Goal: Task Accomplishment & Management: Use online tool/utility

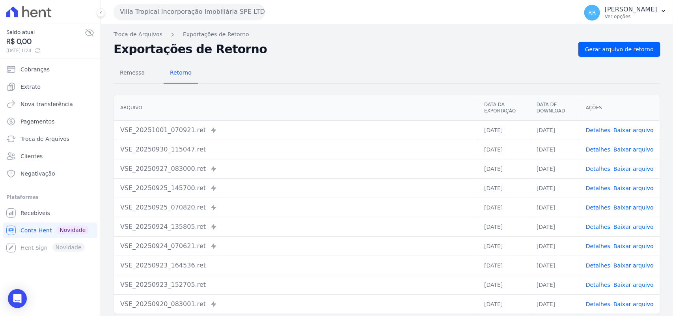
click at [247, 17] on button "Villa Tropical Incorporação Imobiliária SPE LTDA" at bounding box center [188, 12] width 151 height 16
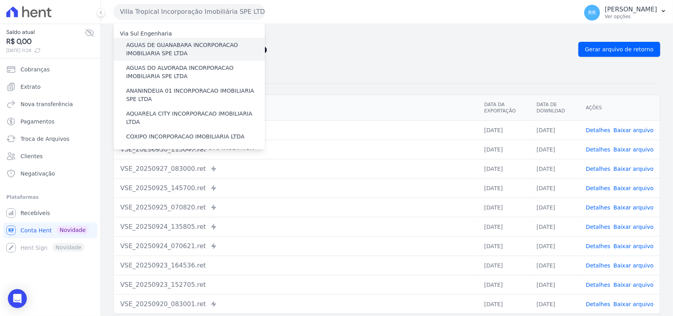
click at [208, 49] on label "AGUAS DE GUANABARA INCORPORACAO IMOBILIARIA SPE LTDA" at bounding box center [195, 49] width 139 height 17
click at [0, 0] on input "AGUAS DE GUANABARA INCORPORACAO IMOBILIARIA SPE LTDA" at bounding box center [0, 0] width 0 height 0
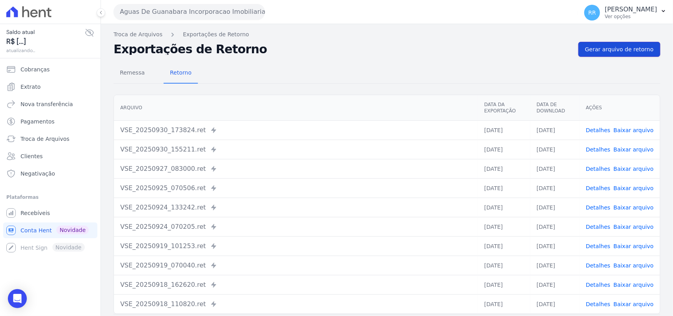
click at [613, 55] on link "Gerar arquivo de retorno" at bounding box center [619, 49] width 82 height 15
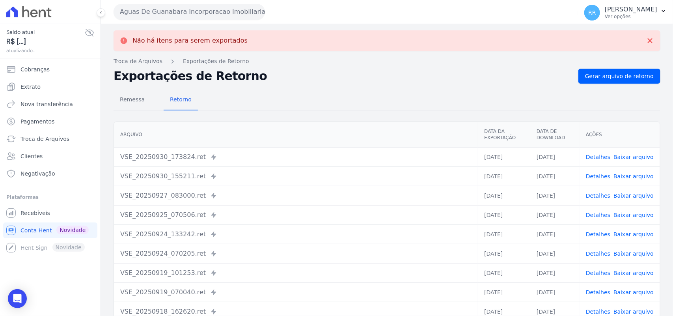
click at [173, 13] on button "Aguas De Guanabara Incorporacao Imobiliaria SPE LTDA" at bounding box center [188, 12] width 151 height 16
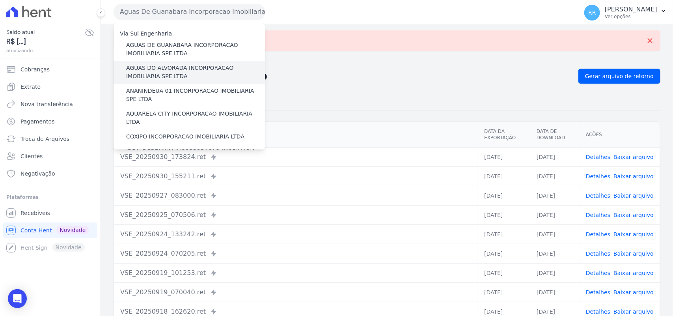
click at [149, 69] on label "AGUAS DO ALVORADA INCORPORACAO IMOBILIARIA SPE LTDA" at bounding box center [195, 72] width 139 height 17
click at [0, 0] on input "AGUAS DO ALVORADA INCORPORACAO IMOBILIARIA SPE LTDA" at bounding box center [0, 0] width 0 height 0
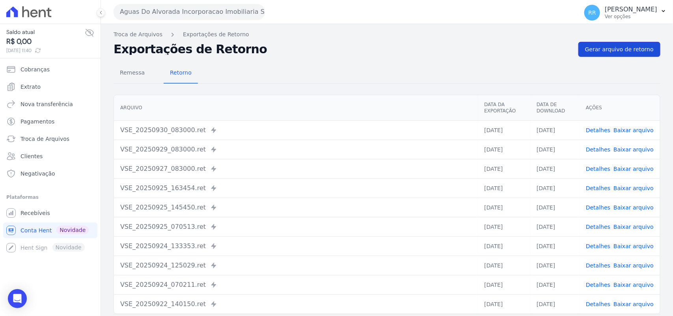
click at [604, 50] on span "Gerar arquivo de retorno" at bounding box center [619, 49] width 69 height 8
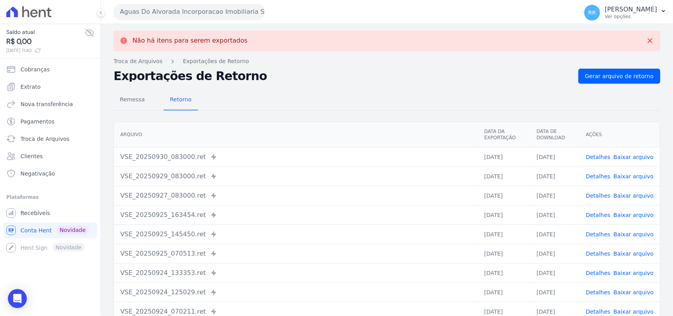
click at [186, 14] on button "Aguas Do Alvorada Incorporacao Imobiliaria SPE LTDA" at bounding box center [188, 12] width 151 height 16
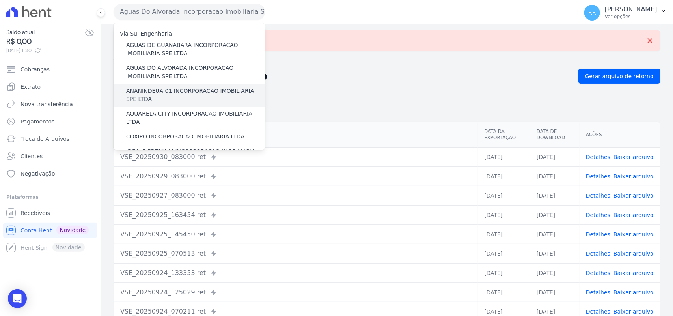
click at [174, 93] on label "ANANINDEUA 01 INCORPORACAO IMOBILIARIA SPE LTDA" at bounding box center [195, 95] width 139 height 17
click at [0, 0] on input "ANANINDEUA 01 INCORPORACAO IMOBILIARIA SPE LTDA" at bounding box center [0, 0] width 0 height 0
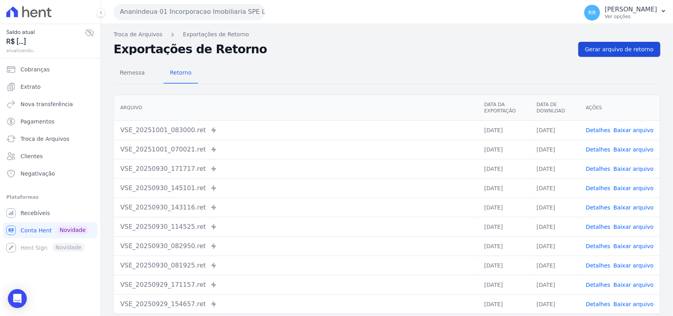
click at [626, 45] on link "Gerar arquivo de retorno" at bounding box center [619, 49] width 82 height 15
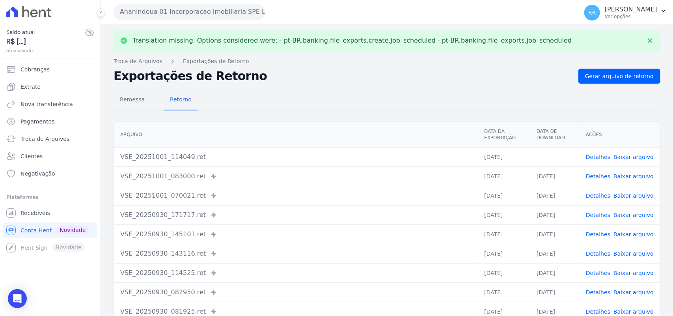
click at [625, 158] on link "Baixar arquivo" at bounding box center [633, 157] width 40 height 6
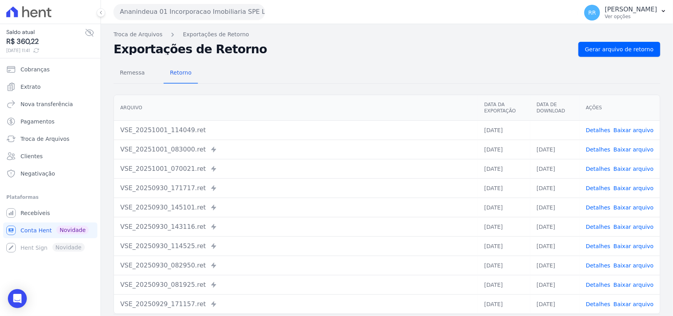
click at [223, 79] on div "Remessa Retorno" at bounding box center [386, 73] width 546 height 20
click at [198, 13] on button "Ananindeua 01 Incorporacao Imobiliaria SPE LTDA" at bounding box center [188, 12] width 151 height 16
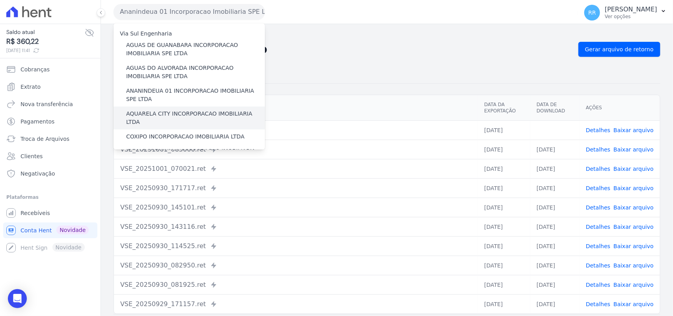
click at [153, 114] on label "AQUARELA CITY INCORPORACAO IMOBILIARIA LTDA" at bounding box center [195, 118] width 139 height 17
click at [0, 0] on input "AQUARELA CITY INCORPORACAO IMOBILIARIA LTDA" at bounding box center [0, 0] width 0 height 0
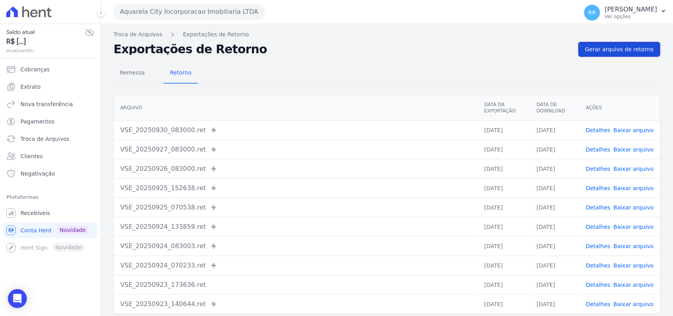
click at [649, 45] on link "Gerar arquivo de retorno" at bounding box center [619, 49] width 82 height 15
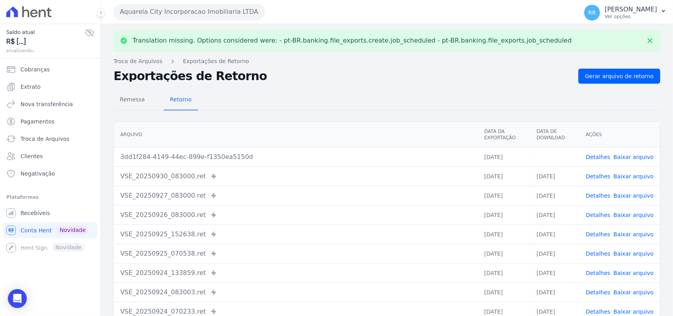
click at [619, 154] on link "Baixar arquivo" at bounding box center [633, 157] width 40 height 6
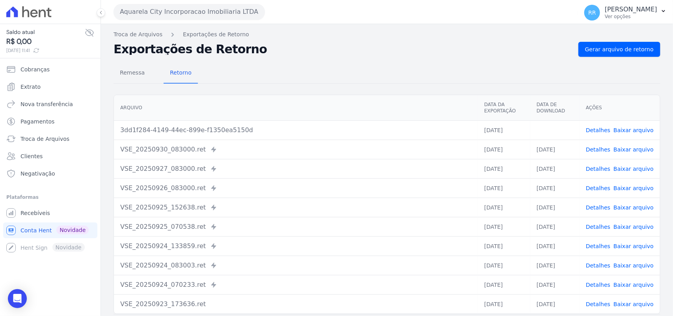
drag, startPoint x: 348, startPoint y: 87, endPoint x: 315, endPoint y: 73, distance: 35.5
click at [347, 85] on div "Remessa Retorno [GEOGRAPHIC_DATA] Data da Exportação Data de Download Ações 3dd…" at bounding box center [386, 199] width 546 height 285
click at [154, 11] on button "Aquarela City Incorporacao Imobiliaria LTDA" at bounding box center [188, 12] width 151 height 16
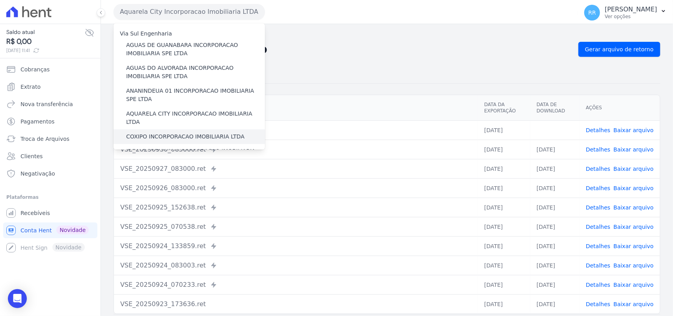
click at [162, 129] on div "COXIPO INCORPORACAO IMOBILIARIA LTDA" at bounding box center [188, 136] width 151 height 15
click at [160, 132] on label "COXIPO INCORPORACAO IMOBILIARIA LTDA" at bounding box center [185, 136] width 118 height 8
click at [0, 0] on input "COXIPO INCORPORACAO IMOBILIARIA LTDA" at bounding box center [0, 0] width 0 height 0
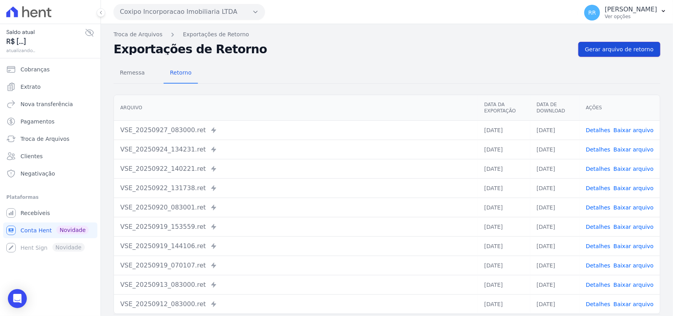
click at [615, 43] on link "Gerar arquivo de retorno" at bounding box center [619, 49] width 82 height 15
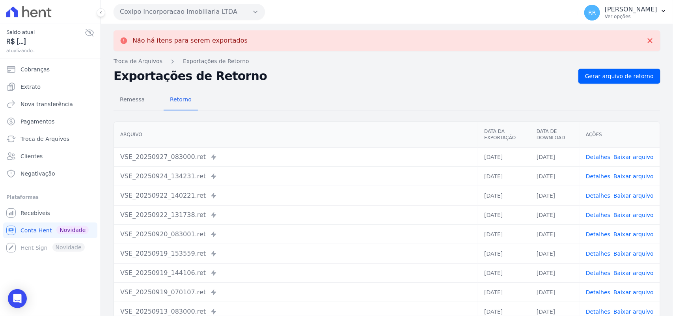
click at [167, 15] on button "Coxipo Incorporacao Imobiliaria LTDA" at bounding box center [188, 12] width 151 height 16
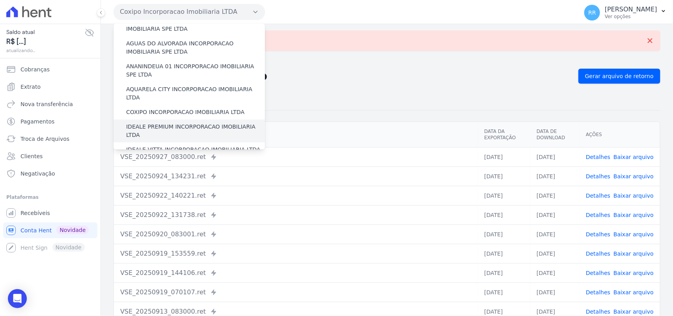
scroll to position [33, 0]
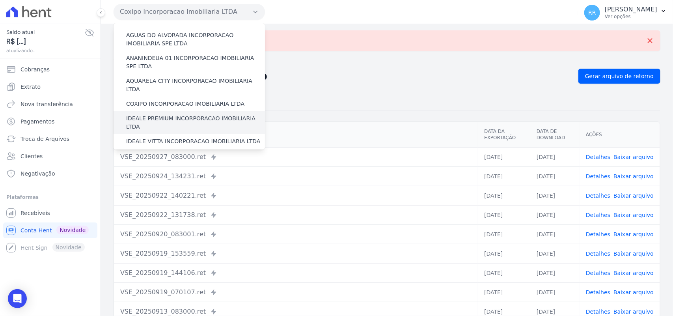
click at [164, 114] on label "IDEALE PREMIUM INCORPORACAO IMOBILIARIA LTDA" at bounding box center [195, 122] width 139 height 17
click at [0, 0] on input "IDEALE PREMIUM INCORPORACAO IMOBILIARIA LTDA" at bounding box center [0, 0] width 0 height 0
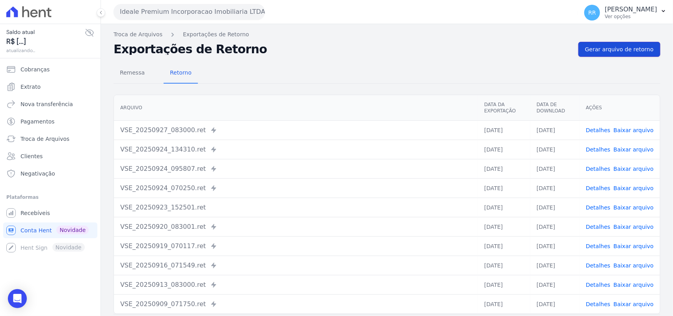
click at [611, 48] on span "Gerar arquivo de retorno" at bounding box center [619, 49] width 69 height 8
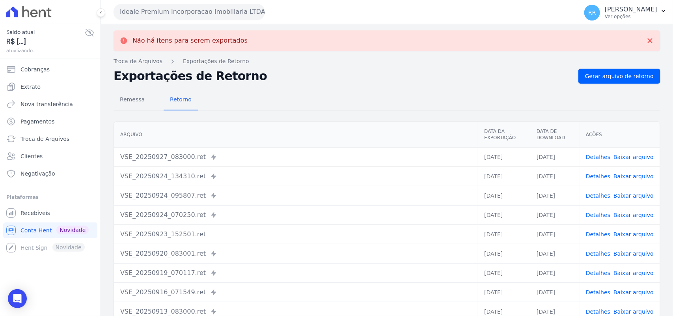
click at [182, 13] on button "Ideale Premium Incorporacao Imobiliaria LTDA" at bounding box center [188, 12] width 151 height 16
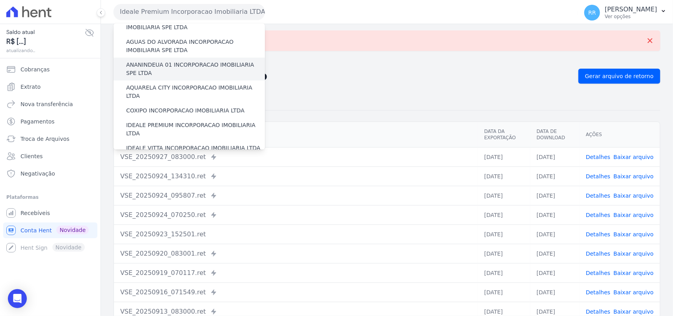
scroll to position [65, 0]
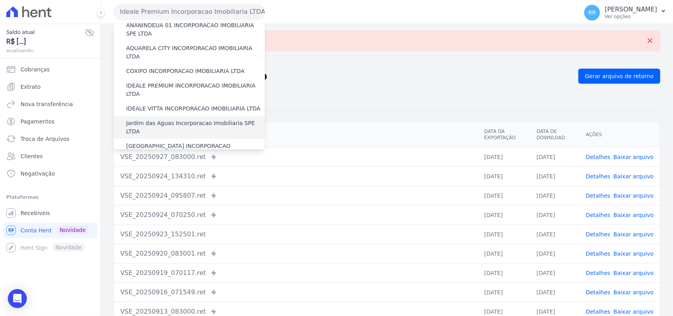
click at [162, 119] on label "Jardim das Aguas Incorporacao Imobiliaria SPE LTDA" at bounding box center [195, 127] width 139 height 17
click at [0, 0] on input "Jardim das Aguas Incorporacao Imobiliaria SPE LTDA" at bounding box center [0, 0] width 0 height 0
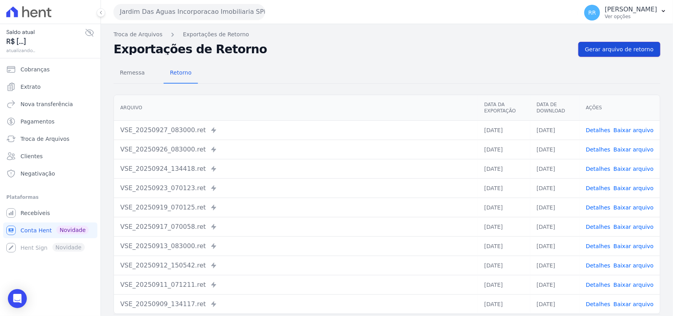
click at [613, 52] on span "Gerar arquivo de retorno" at bounding box center [619, 49] width 69 height 8
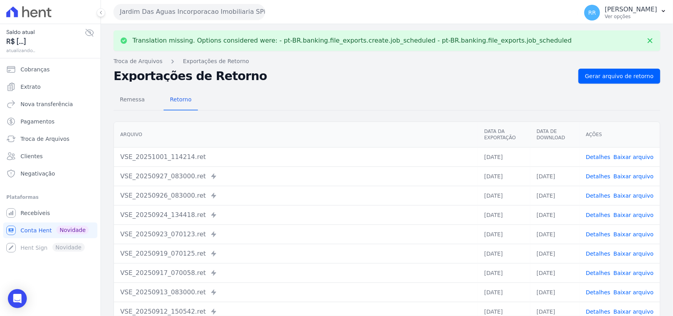
click at [624, 156] on link "Baixar arquivo" at bounding box center [633, 157] width 40 height 6
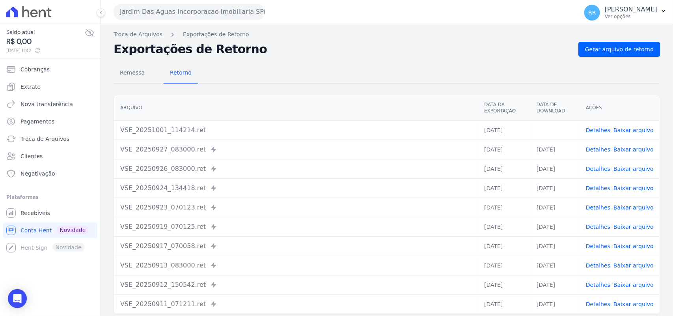
drag, startPoint x: 370, startPoint y: 66, endPoint x: 312, endPoint y: 84, distance: 61.1
click at [370, 66] on div "Remessa Retorno" at bounding box center [386, 73] width 546 height 20
click at [143, 9] on button "Jardim Das Aguas Incorporacao Imobiliaria SPE LTDA" at bounding box center [188, 12] width 151 height 16
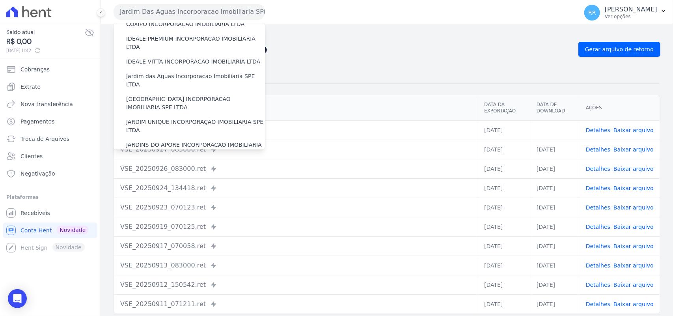
scroll to position [115, 0]
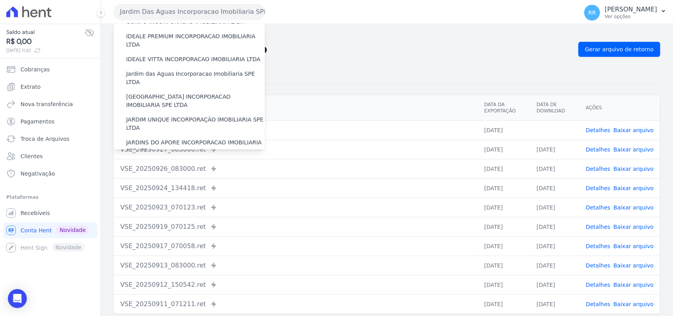
click at [334, 54] on h2 "Exportações de Retorno" at bounding box center [342, 49] width 458 height 11
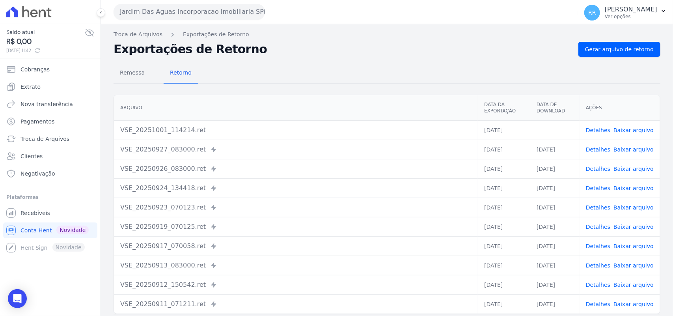
click at [132, 18] on button "Jardim Das Aguas Incorporacao Imobiliaria SPE LTDA" at bounding box center [188, 12] width 151 height 16
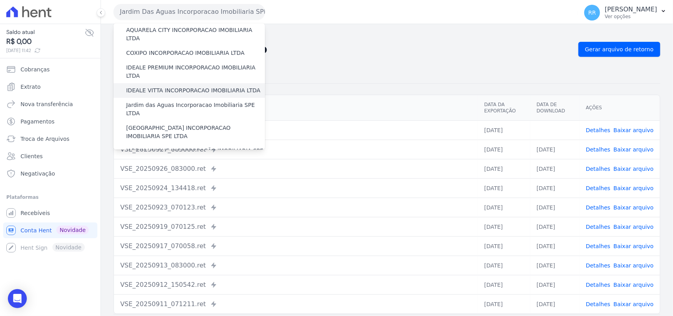
scroll to position [82, 0]
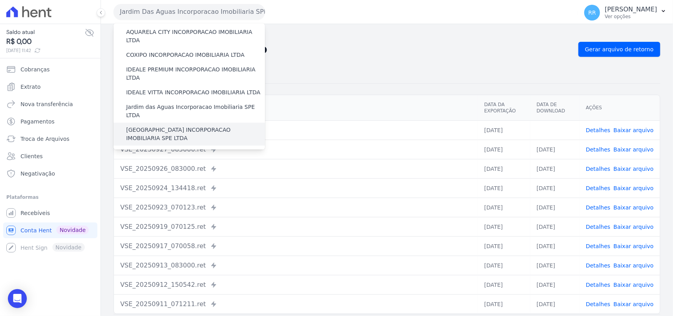
click at [161, 126] on label "[GEOGRAPHIC_DATA] INCORPORACAO IMOBILIARIA SPE LTDA" at bounding box center [195, 134] width 139 height 17
click at [0, 0] on input "[GEOGRAPHIC_DATA] INCORPORACAO IMOBILIARIA SPE LTDA" at bounding box center [0, 0] width 0 height 0
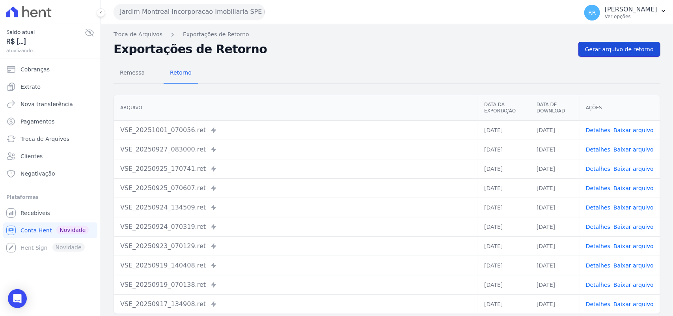
click at [620, 52] on span "Gerar arquivo de retorno" at bounding box center [619, 49] width 69 height 8
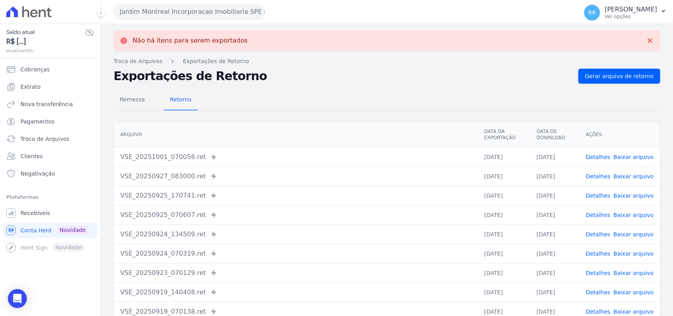
click at [212, 16] on button "Jardim Montreal Incorporacao Imobiliaria SPE LTDA" at bounding box center [188, 12] width 151 height 16
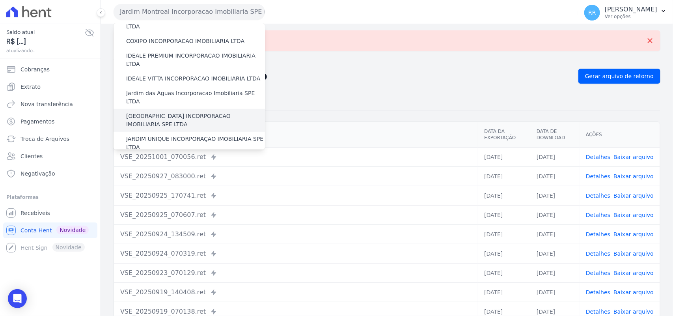
scroll to position [98, 0]
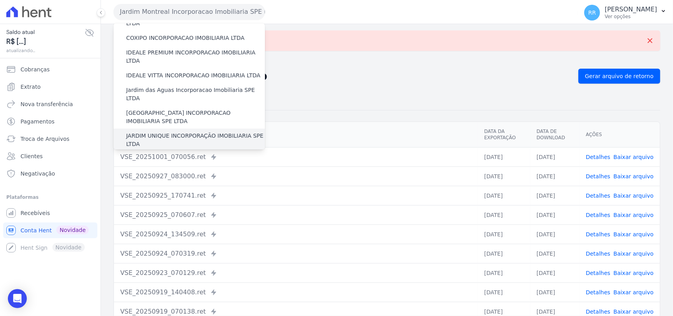
click at [164, 132] on label "JARDIM UNIQUE INCORPORAÇÃO IMOBILIARIA SPE LTDA" at bounding box center [195, 140] width 139 height 17
click at [0, 0] on input "JARDIM UNIQUE INCORPORAÇÃO IMOBILIARIA SPE LTDA" at bounding box center [0, 0] width 0 height 0
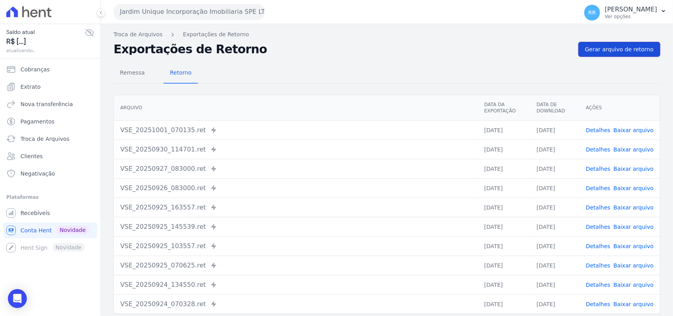
click at [619, 49] on span "Gerar arquivo de retorno" at bounding box center [619, 49] width 69 height 8
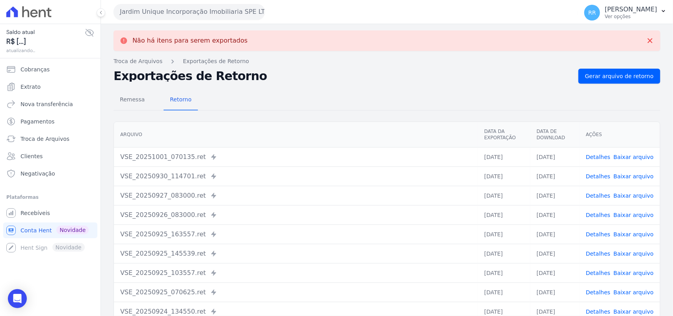
click at [143, 13] on button "Jardim Unique Incorporação Imobiliaria SPE LTDA" at bounding box center [188, 12] width 151 height 16
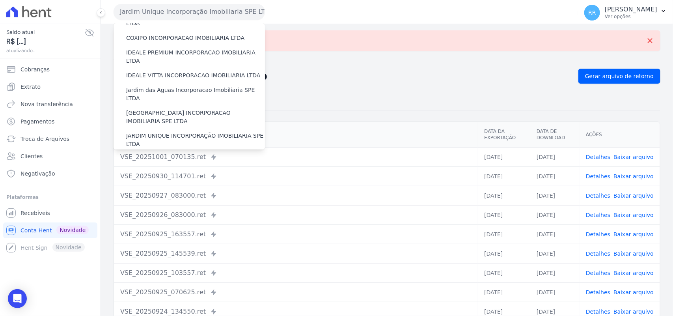
click at [174, 151] on div "JARDINS DO APORE INCORPORACAO IMOBILIARIA SPE LTDA" at bounding box center [188, 162] width 151 height 23
click at [169, 154] on label "JARDINS DO APORE INCORPORACAO IMOBILIARIA SPE LTDA" at bounding box center [195, 162] width 139 height 17
click at [0, 0] on input "JARDINS DO APORE INCORPORACAO IMOBILIARIA SPE LTDA" at bounding box center [0, 0] width 0 height 0
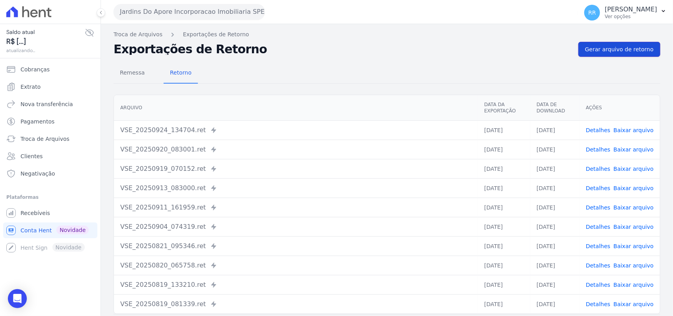
click at [633, 46] on span "Gerar arquivo de retorno" at bounding box center [619, 49] width 69 height 8
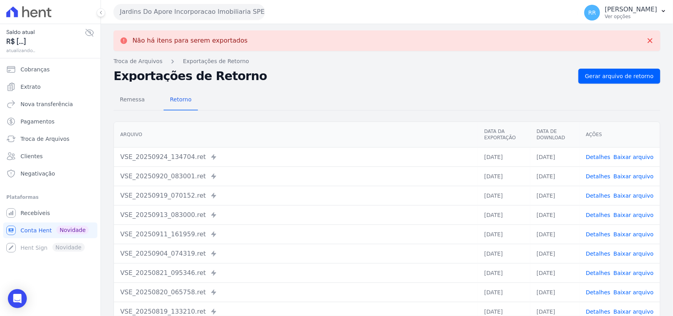
click at [160, 20] on div "Jardins Do Apore Incorporacao Imobiliaria SPE LTDA Via Sul Engenharia AGUAS DE …" at bounding box center [343, 12] width 461 height 24
click at [179, 14] on button "Jardins Do Apore Incorporacao Imobiliaria SPE LTDA" at bounding box center [188, 12] width 151 height 16
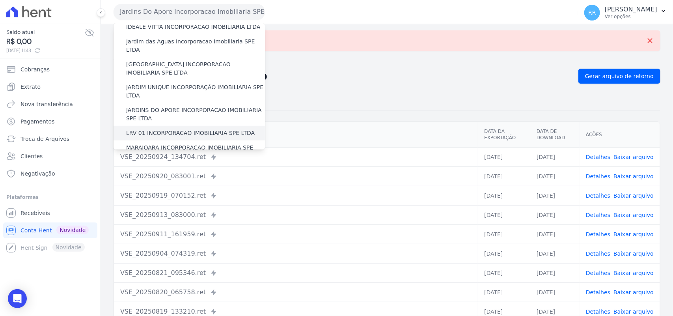
scroll to position [148, 0]
click at [158, 125] on div "LRV 01 INCORPORACAO IMOBILIARIA SPE LTDA" at bounding box center [188, 132] width 151 height 15
click at [158, 128] on label "LRV 01 INCORPORACAO IMOBILIARIA SPE LTDA" at bounding box center [190, 132] width 128 height 8
click at [0, 0] on input "LRV 01 INCORPORACAO IMOBILIARIA SPE LTDA" at bounding box center [0, 0] width 0 height 0
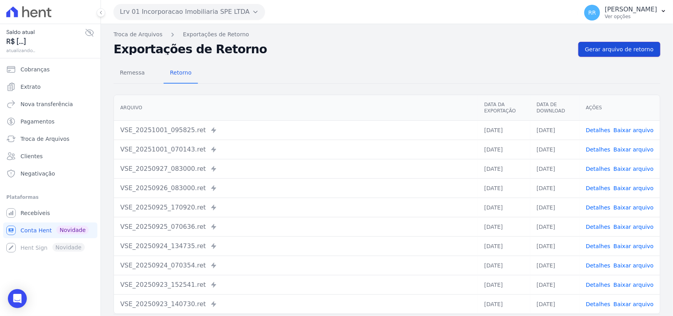
click at [641, 55] on link "Gerar arquivo de retorno" at bounding box center [619, 49] width 82 height 15
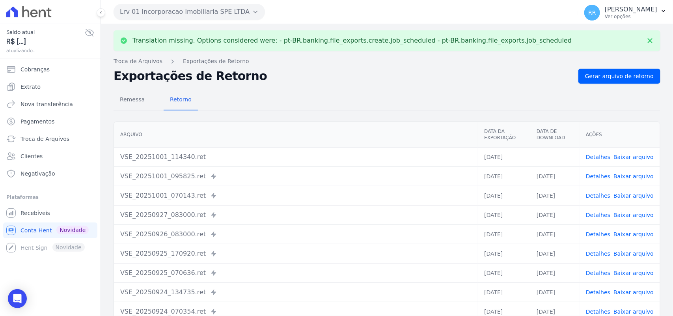
click at [622, 160] on link "Baixar arquivo" at bounding box center [633, 157] width 40 height 6
click at [627, 156] on link "Baixar arquivo" at bounding box center [633, 157] width 40 height 6
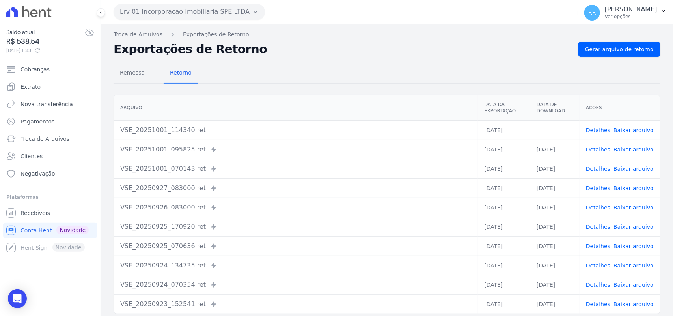
click at [403, 84] on div "Remessa Retorno [GEOGRAPHIC_DATA] Data da Exportação Data de Download Ações VSE…" at bounding box center [386, 199] width 546 height 285
click at [214, 13] on button "Lrv 01 Incorporacao Imobiliaria SPE LTDA" at bounding box center [188, 12] width 151 height 16
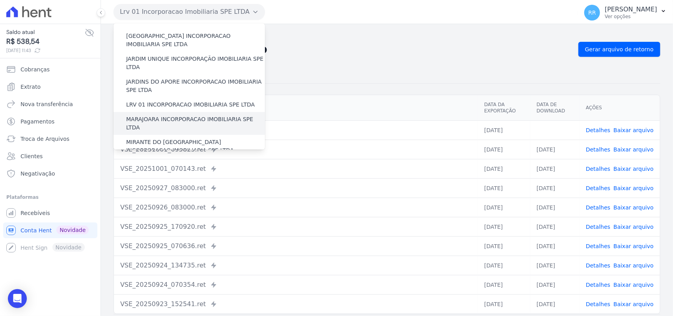
scroll to position [197, 0]
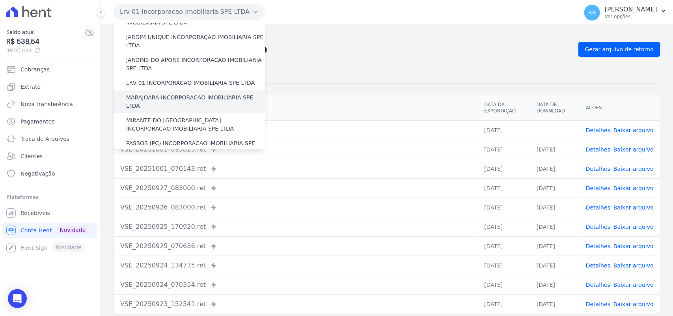
click at [149, 93] on label "MARAJOARA INCORPORACAO IMOBILIARIA SPE LTDA" at bounding box center [195, 101] width 139 height 17
click at [0, 0] on input "MARAJOARA INCORPORACAO IMOBILIARIA SPE LTDA" at bounding box center [0, 0] width 0 height 0
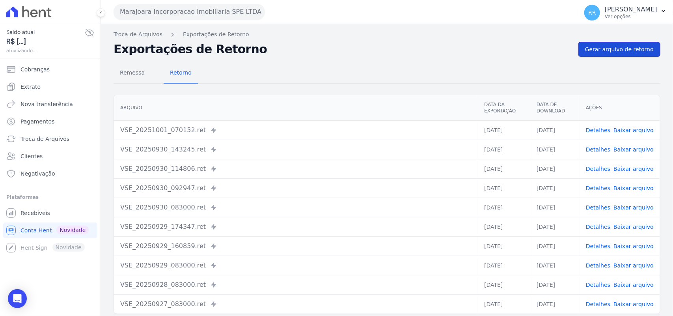
click at [607, 42] on link "Gerar arquivo de retorno" at bounding box center [619, 49] width 82 height 15
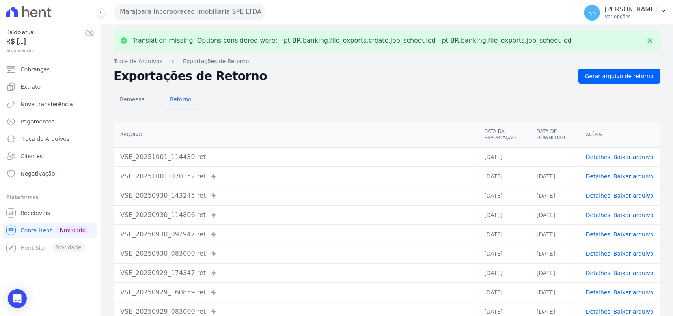
click at [635, 154] on link "Baixar arquivo" at bounding box center [633, 157] width 40 height 6
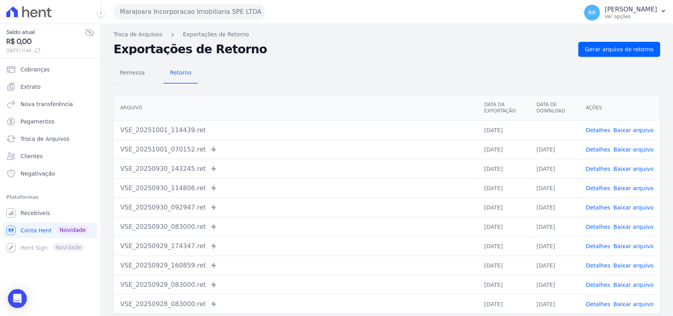
click at [383, 61] on div "Remessa Retorno [GEOGRAPHIC_DATA] Data da Exportação Data de Download Ações VSE…" at bounding box center [386, 199] width 546 height 285
click at [182, 11] on button "Marajoara Incorporacao Imobiliaria SPE LTDA" at bounding box center [188, 12] width 151 height 16
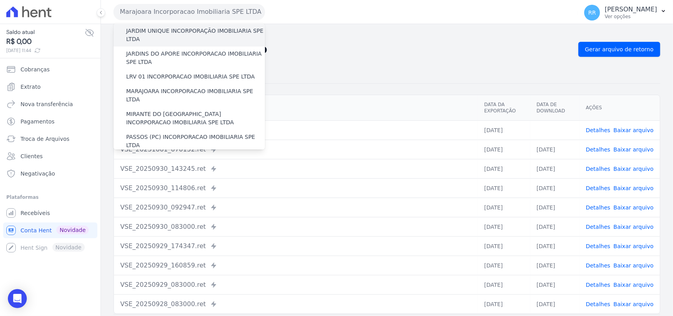
scroll to position [213, 0]
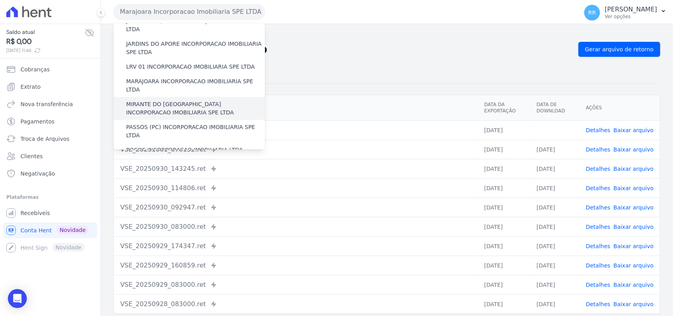
click at [156, 100] on label "MIRANTE DO [GEOGRAPHIC_DATA] INCORPORACAO IMOBILIARIA SPE LTDA" at bounding box center [195, 108] width 139 height 17
click at [0, 0] on input "MIRANTE DO [GEOGRAPHIC_DATA] INCORPORACAO IMOBILIARIA SPE LTDA" at bounding box center [0, 0] width 0 height 0
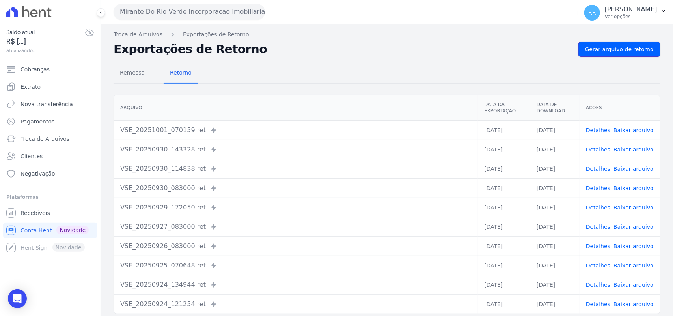
click at [615, 52] on span "Gerar arquivo de retorno" at bounding box center [619, 49] width 69 height 8
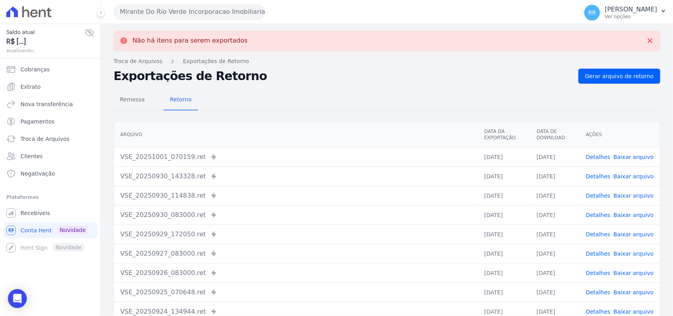
click at [164, 16] on button "Mirante Do Rio Verde Incorporacao Imobiliaria SPE LTDA" at bounding box center [188, 12] width 151 height 16
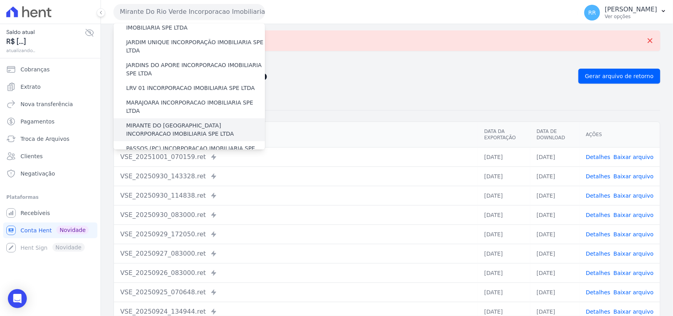
scroll to position [197, 0]
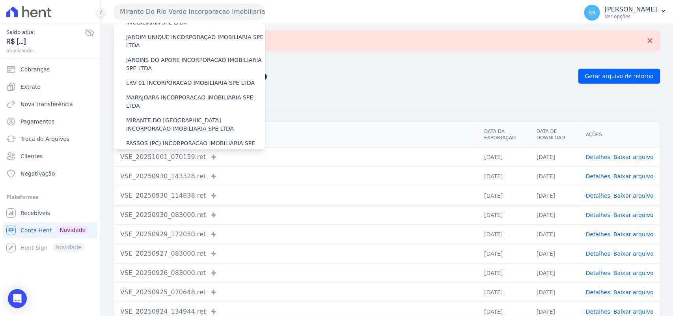
click at [149, 159] on div "POCOS INCORPORACAO IMOBILIARIA LTDA" at bounding box center [188, 166] width 151 height 15
click at [149, 139] on label "PASSOS (PC) INCORPORACAO IMOBILIARIA SPE LTDA" at bounding box center [195, 147] width 139 height 17
click at [0, 0] on input "PASSOS (PC) INCORPORACAO IMOBILIARIA SPE LTDA" at bounding box center [0, 0] width 0 height 0
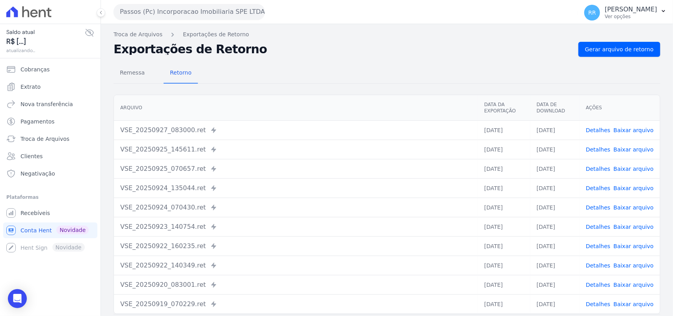
click at [596, 41] on div "Troca de Arquivos Exportações de Retorno Exportações de Retorno Gerar arquivo d…" at bounding box center [387, 186] width 572 height 324
click at [599, 44] on link "Gerar arquivo de retorno" at bounding box center [619, 49] width 82 height 15
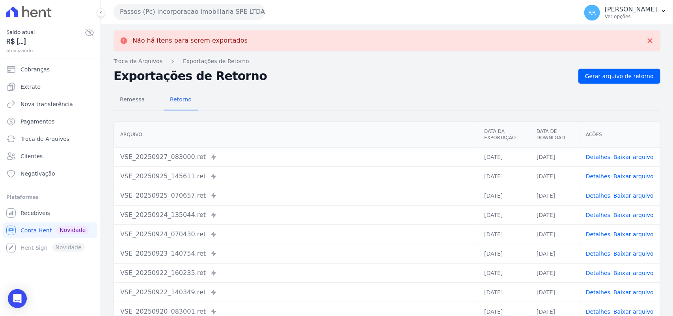
click at [147, 14] on button "Passos (Pc) Incorporacao Imobiliaria SPE LTDA" at bounding box center [188, 12] width 151 height 16
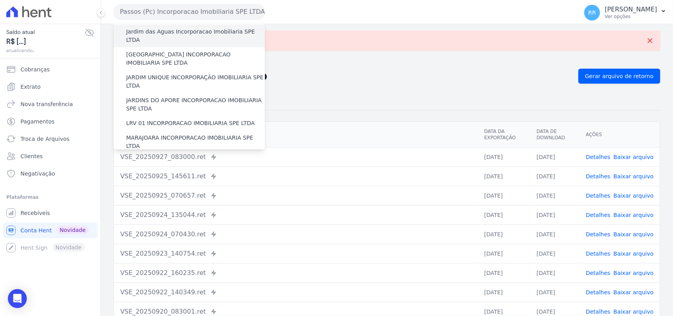
scroll to position [246, 0]
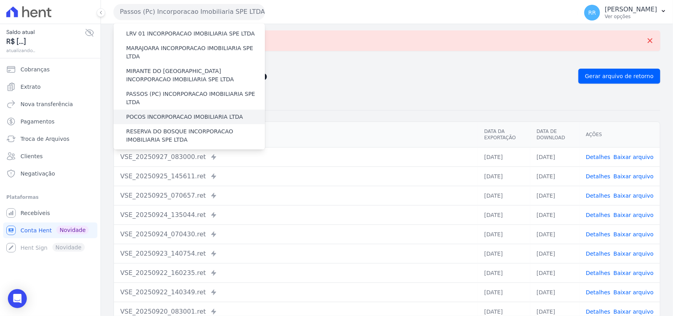
click at [151, 113] on label "POCOS INCORPORACAO IMOBILIARIA LTDA" at bounding box center [184, 117] width 117 height 8
click at [0, 0] on input "POCOS INCORPORACAO IMOBILIARIA LTDA" at bounding box center [0, 0] width 0 height 0
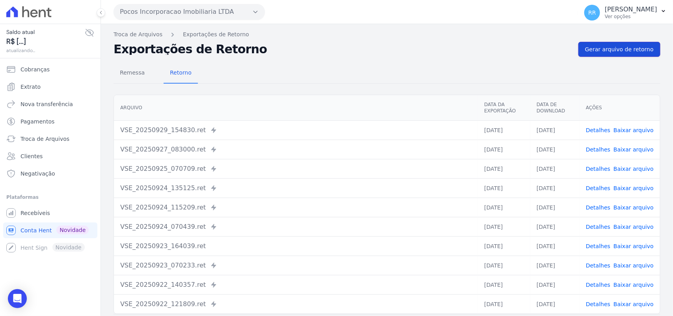
click at [626, 49] on span "Gerar arquivo de retorno" at bounding box center [619, 49] width 69 height 8
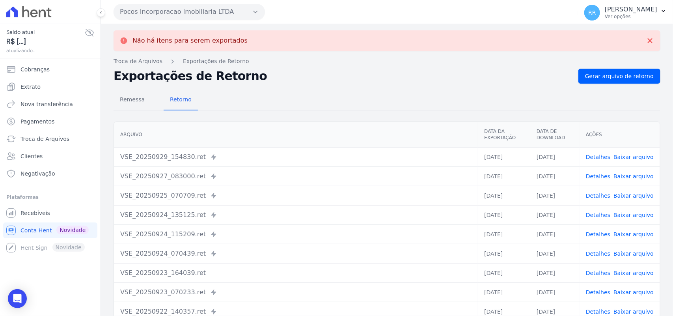
click at [174, 14] on button "Pocos Incorporacao Imobiliaria LTDA" at bounding box center [188, 12] width 151 height 16
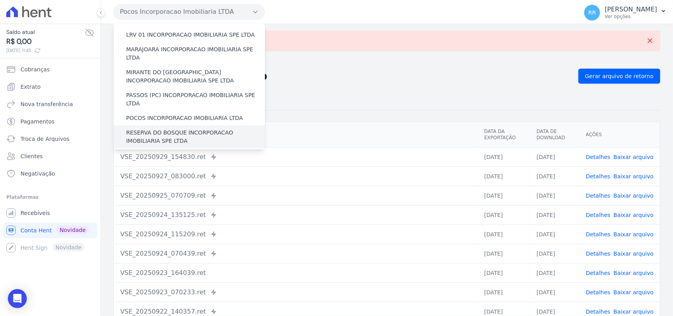
scroll to position [262, 0]
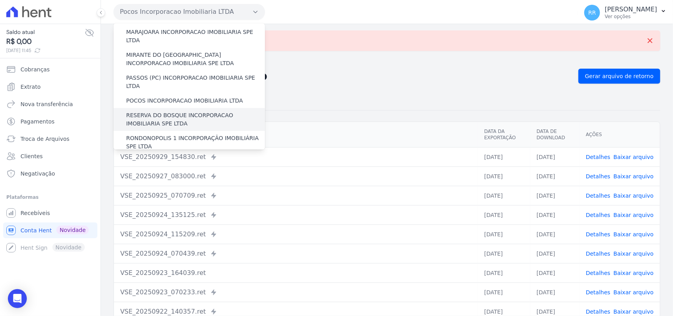
click at [176, 111] on label "RESERVA DO BOSQUE INCORPORACAO IMOBILIARIA SPE LTDA" at bounding box center [195, 119] width 139 height 17
click at [0, 0] on input "RESERVA DO BOSQUE INCORPORACAO IMOBILIARIA SPE LTDA" at bounding box center [0, 0] width 0 height 0
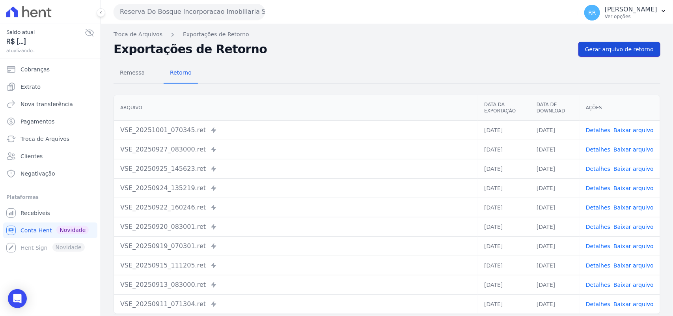
click at [613, 50] on span "Gerar arquivo de retorno" at bounding box center [619, 49] width 69 height 8
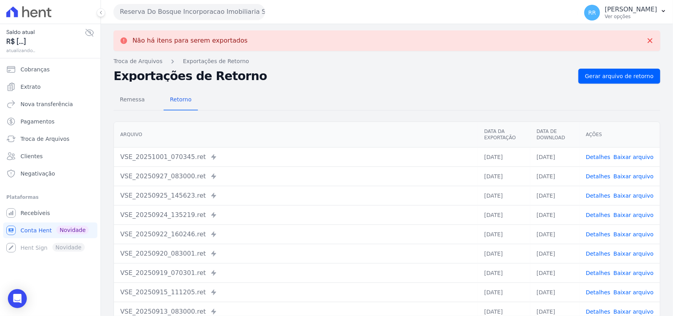
click at [221, 10] on button "Reserva Do Bosque Incorporacao Imobiliaria SPE LTDA" at bounding box center [188, 12] width 151 height 16
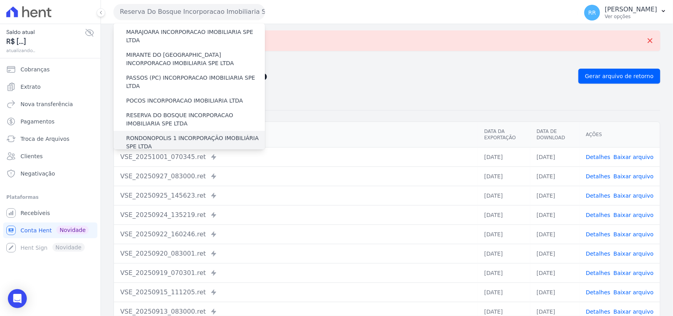
click at [160, 134] on label "RONDONOPOLIS 1 INCORPORAÇÃO IMOBILIÁRIA SPE LTDA" at bounding box center [195, 142] width 139 height 17
click at [0, 0] on input "RONDONOPOLIS 1 INCORPORAÇÃO IMOBILIÁRIA SPE LTDA" at bounding box center [0, 0] width 0 height 0
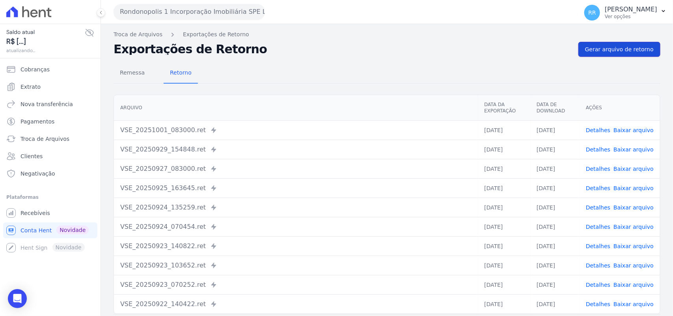
click at [601, 54] on link "Gerar arquivo de retorno" at bounding box center [619, 49] width 82 height 15
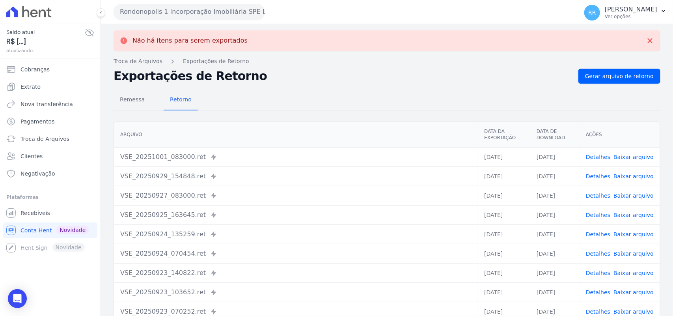
click at [212, 14] on button "Rondonopolis 1 Incorporação Imobiliária SPE LTDA" at bounding box center [188, 12] width 151 height 16
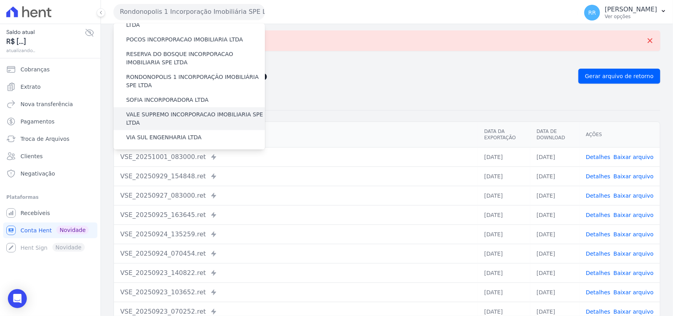
scroll to position [328, 0]
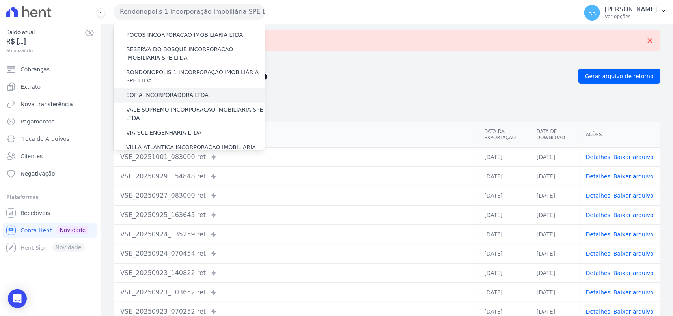
click at [182, 91] on label "SOFIA INCORPORADORA LTDA" at bounding box center [167, 95] width 82 height 8
click at [0, 0] on input "SOFIA INCORPORADORA LTDA" at bounding box center [0, 0] width 0 height 0
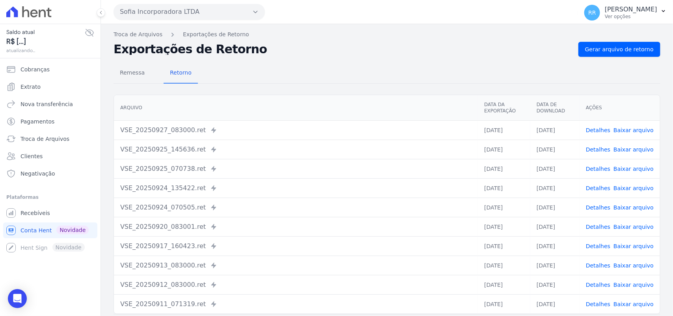
click at [641, 57] on div "Remessa Retorno [GEOGRAPHIC_DATA] Data da Exportação Data de Download Ações VSE…" at bounding box center [386, 199] width 546 height 285
click at [641, 50] on span "Gerar arquivo de retorno" at bounding box center [619, 49] width 69 height 8
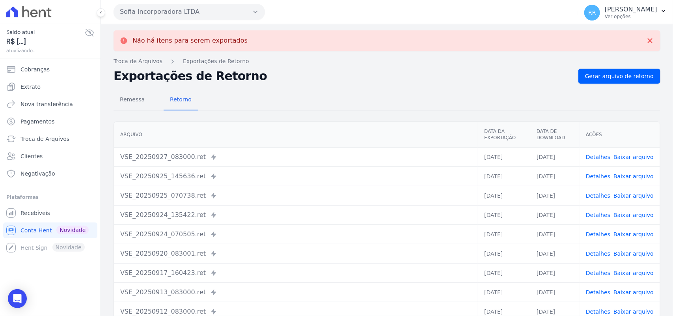
click at [162, 14] on button "Sofia Incorporadora LTDA" at bounding box center [188, 12] width 151 height 16
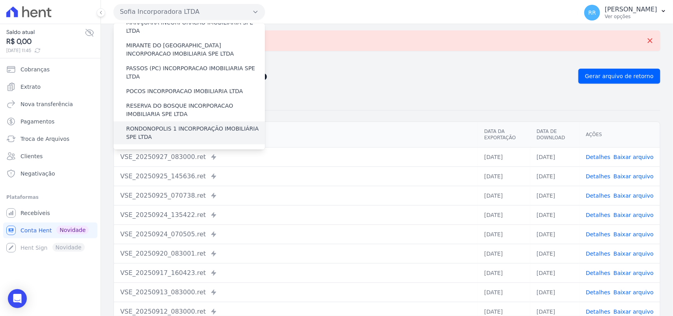
scroll to position [279, 0]
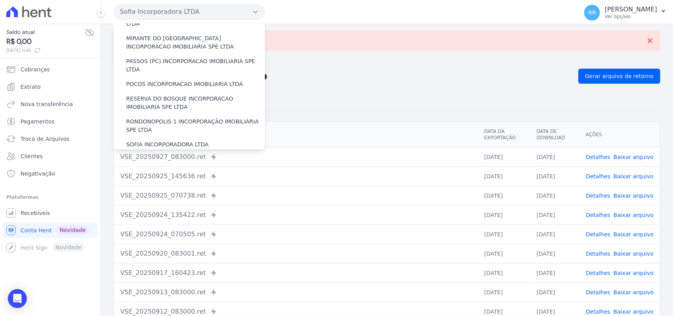
click at [154, 155] on label "VALE SUPREMO INCORPORACAO IMOBILIARIA SPE LTDA" at bounding box center [195, 163] width 139 height 17
click at [0, 0] on input "VALE SUPREMO INCORPORACAO IMOBILIARIA SPE LTDA" at bounding box center [0, 0] width 0 height 0
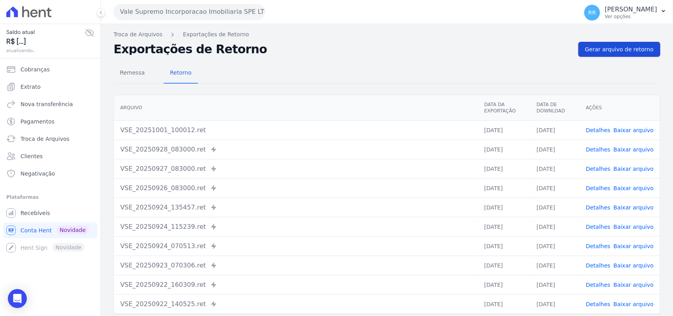
click at [626, 54] on link "Gerar arquivo de retorno" at bounding box center [619, 49] width 82 height 15
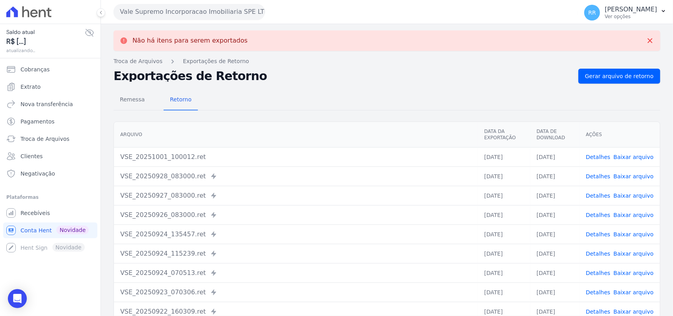
drag, startPoint x: 175, startPoint y: 15, endPoint x: 169, endPoint y: 52, distance: 37.4
click at [175, 15] on button "Vale Supremo Incorporacao Imobiliaria SPE LTDA" at bounding box center [188, 12] width 151 height 16
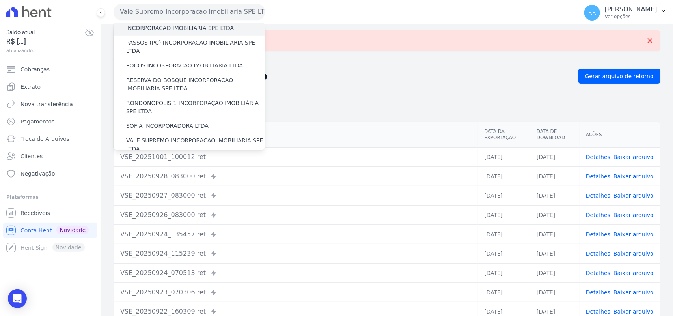
scroll to position [360, 0]
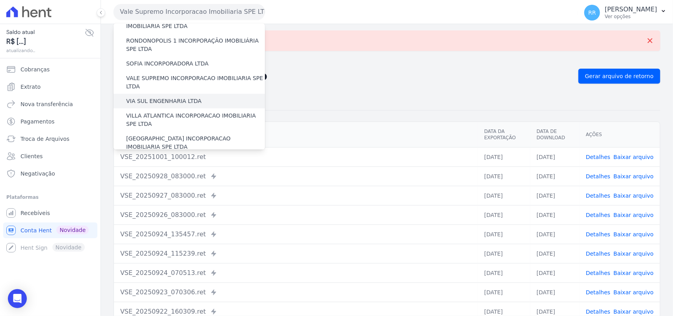
click at [163, 97] on label "VIA SUL ENGENHARIA LTDA" at bounding box center [163, 101] width 75 height 8
click at [0, 0] on input "VIA SUL ENGENHARIA LTDA" at bounding box center [0, 0] width 0 height 0
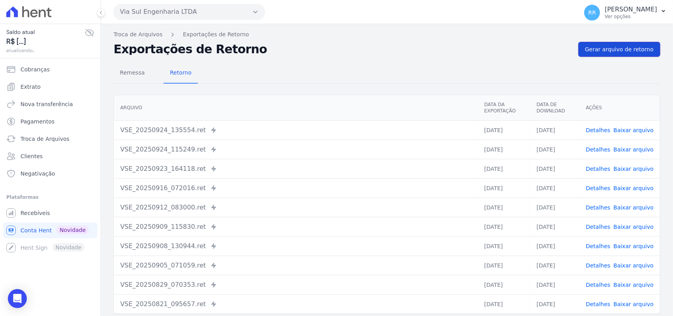
click at [629, 43] on link "Gerar arquivo de retorno" at bounding box center [619, 49] width 82 height 15
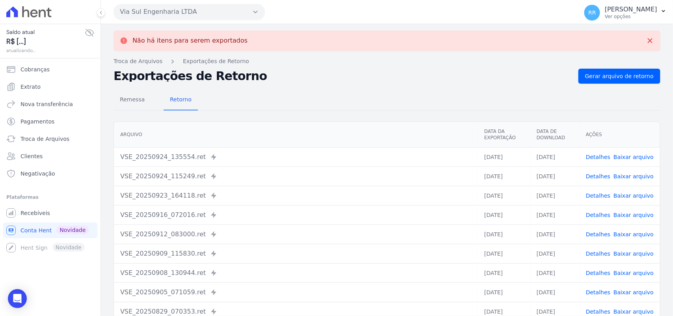
click at [151, 7] on button "Via Sul Engenharia LTDA" at bounding box center [188, 12] width 151 height 16
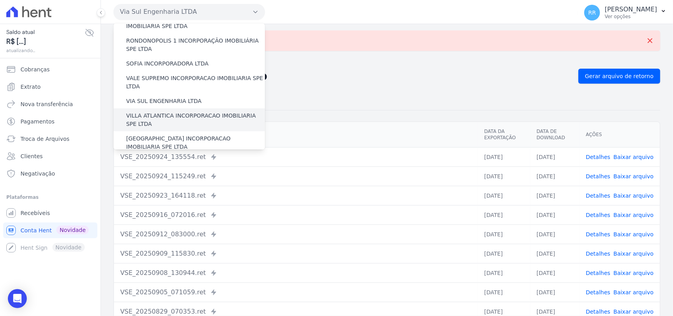
click at [171, 111] on label "VILLA ATLANTICA INCORPORACAO IMOBILIARIA SPE LTDA" at bounding box center [195, 119] width 139 height 17
click at [0, 0] on input "VILLA ATLANTICA INCORPORACAO IMOBILIARIA SPE LTDA" at bounding box center [0, 0] width 0 height 0
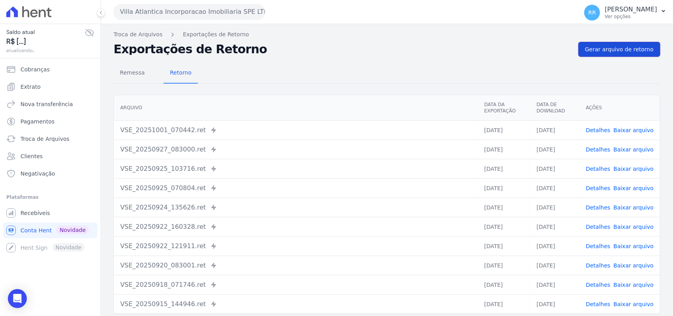
click at [624, 54] on link "Gerar arquivo de retorno" at bounding box center [619, 49] width 82 height 15
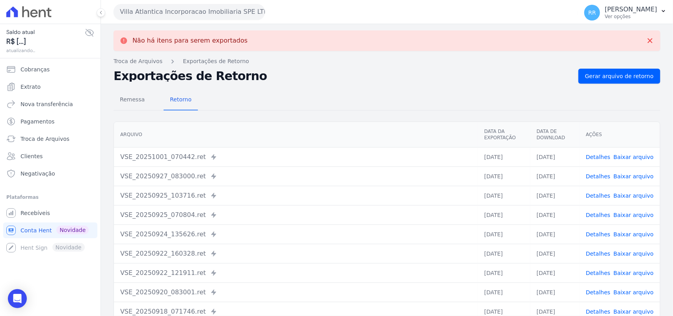
click at [174, 10] on button "Villa Atlantica Incorporacao Imobiliaria SPE LTDA" at bounding box center [188, 12] width 151 height 16
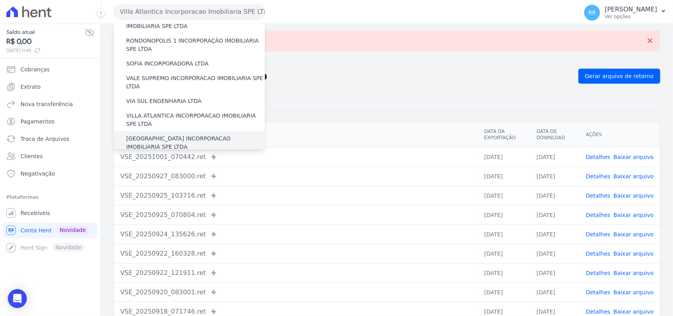
click at [147, 134] on label "[GEOGRAPHIC_DATA] INCORPORACAO IMOBILIARIA SPE LTDA" at bounding box center [195, 142] width 139 height 17
click at [0, 0] on input "[GEOGRAPHIC_DATA] INCORPORACAO IMOBILIARIA SPE LTDA" at bounding box center [0, 0] width 0 height 0
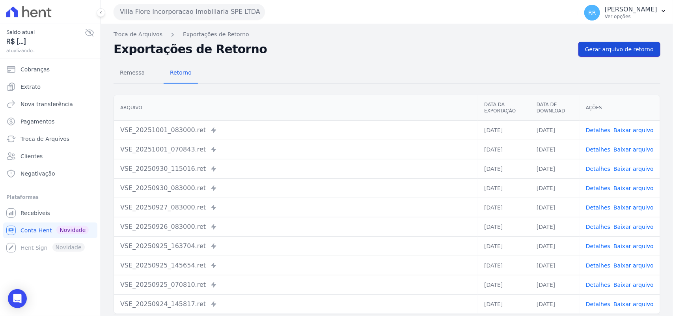
click at [630, 52] on span "Gerar arquivo de retorno" at bounding box center [619, 49] width 69 height 8
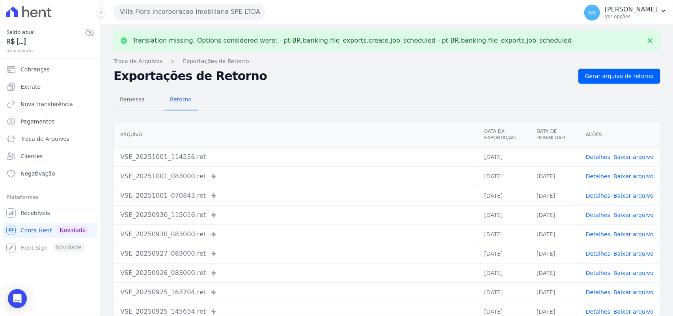
click at [643, 154] on link "Baixar arquivo" at bounding box center [633, 157] width 40 height 6
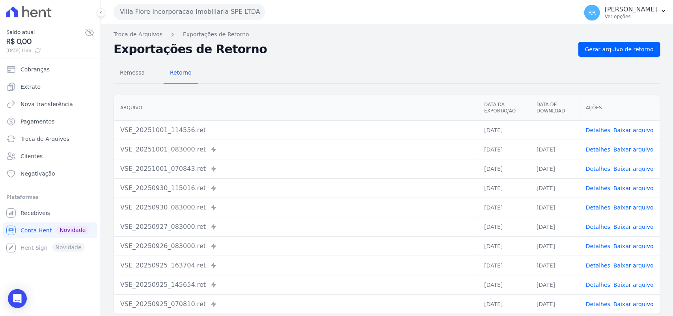
drag, startPoint x: 274, startPoint y: 58, endPoint x: 240, endPoint y: 42, distance: 38.1
click at [274, 58] on div "Remessa Retorno [GEOGRAPHIC_DATA] Data da Exportação Data de Download Ações VSE…" at bounding box center [386, 199] width 546 height 285
click at [182, 8] on button "Villa Fiore Incorporacao Imobiliaria SPE LTDA" at bounding box center [188, 12] width 151 height 16
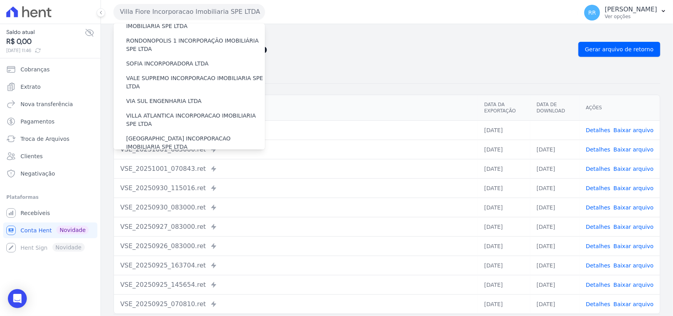
click at [151, 157] on label "VILLA TROPICAL INCORPORAÇÃO IMOBILIÁRIA SPE LTDA" at bounding box center [195, 165] width 139 height 17
click at [0, 0] on input "VILLA TROPICAL INCORPORAÇÃO IMOBILIÁRIA SPE LTDA" at bounding box center [0, 0] width 0 height 0
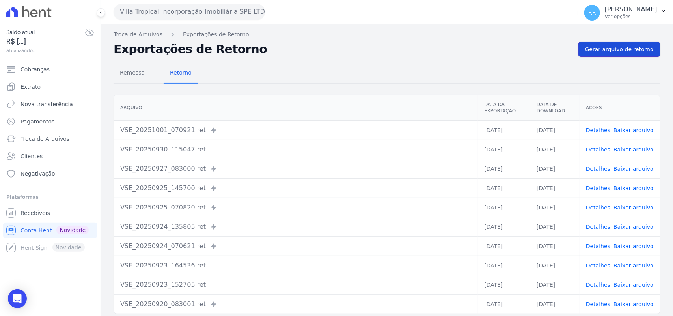
click at [611, 42] on link "Gerar arquivo de retorno" at bounding box center [619, 49] width 82 height 15
click at [202, 5] on button "Villa Tropical Incorporação Imobiliária SPE LTDA" at bounding box center [188, 12] width 151 height 16
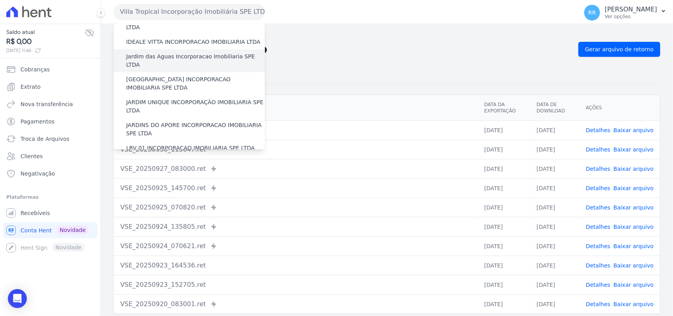
scroll to position [131, 0]
click at [160, 53] on label "Jardim das Aguas Incorporacao Imobiliaria SPE LTDA" at bounding box center [195, 61] width 139 height 17
click at [0, 0] on input "Jardim das Aguas Incorporacao Imobiliaria SPE LTDA" at bounding box center [0, 0] width 0 height 0
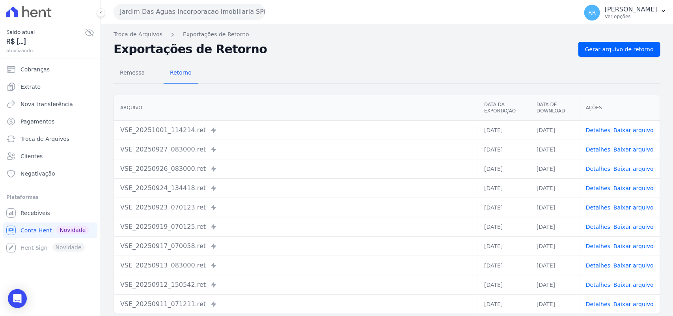
click at [602, 130] on link "Detalhes" at bounding box center [597, 130] width 24 height 6
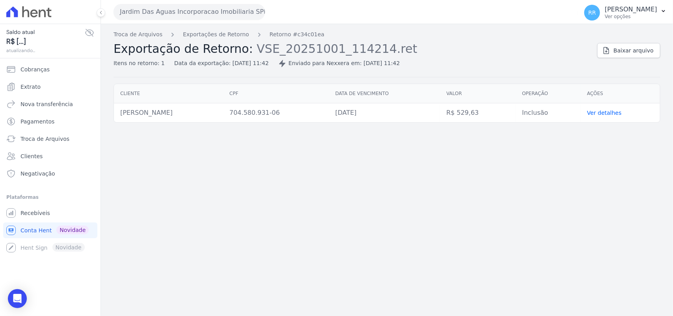
click at [162, 20] on div "Jardim Das Aguas Incorporacao Imobiliaria SPE LTDA Via Sul Engenharia AGUAS DE …" at bounding box center [343, 12] width 461 height 24
click at [162, 13] on button "Jardim Das Aguas Incorporacao Imobiliaria SPE LTDA" at bounding box center [188, 12] width 151 height 16
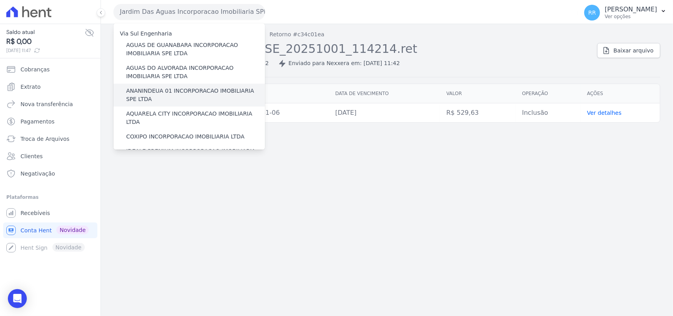
click at [164, 90] on label "ANANINDEUA 01 INCORPORACAO IMOBILIARIA SPE LTDA" at bounding box center [195, 95] width 139 height 17
click at [0, 0] on input "ANANINDEUA 01 INCORPORACAO IMOBILIARIA SPE LTDA" at bounding box center [0, 0] width 0 height 0
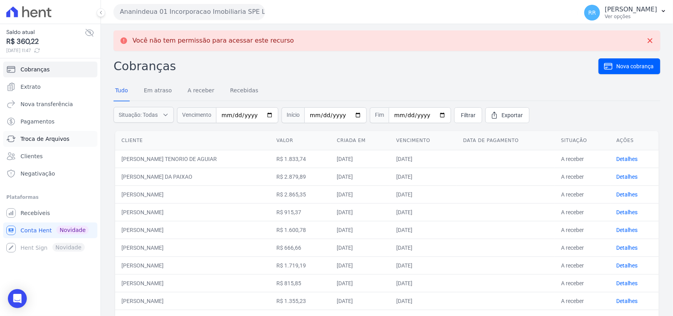
click at [32, 134] on link "Troca de Arquivos" at bounding box center [50, 139] width 94 height 16
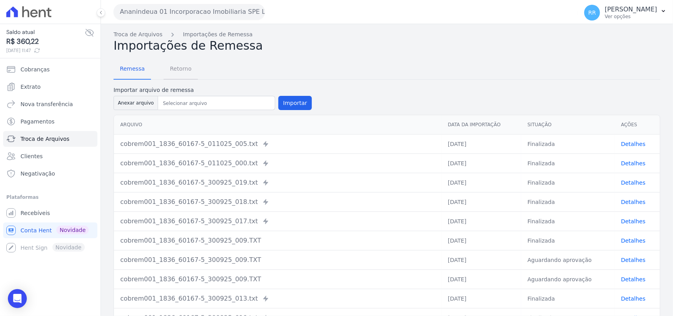
click at [166, 65] on span "Retorno" at bounding box center [180, 69] width 31 height 16
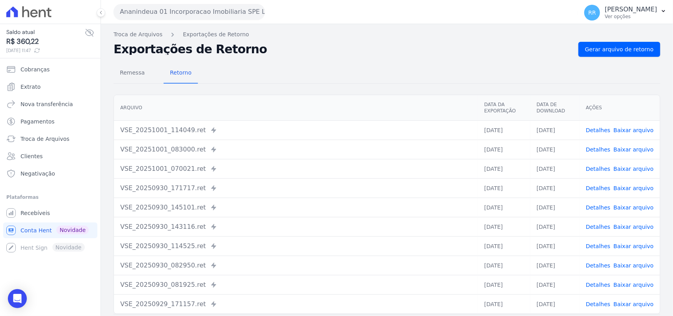
click at [601, 129] on link "Detalhes" at bounding box center [597, 130] width 24 height 6
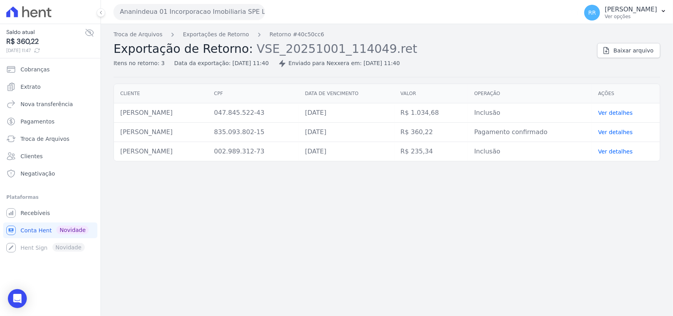
click at [150, 13] on button "Ananindeua 01 Incorporacao Imobiliaria SPE LTDA" at bounding box center [188, 12] width 151 height 16
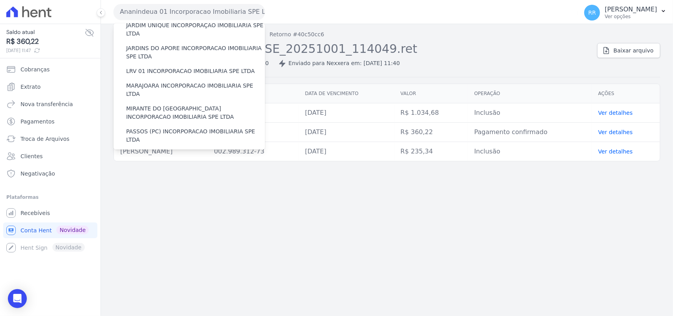
scroll to position [213, 0]
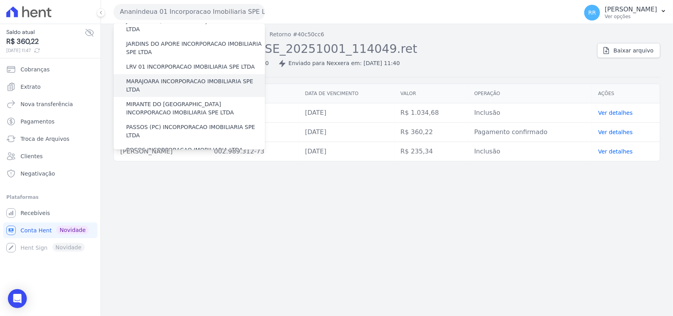
click at [165, 77] on label "MARAJOARA INCORPORACAO IMOBILIARIA SPE LTDA" at bounding box center [195, 85] width 139 height 17
click at [0, 0] on input "MARAJOARA INCORPORACAO IMOBILIARIA SPE LTDA" at bounding box center [0, 0] width 0 height 0
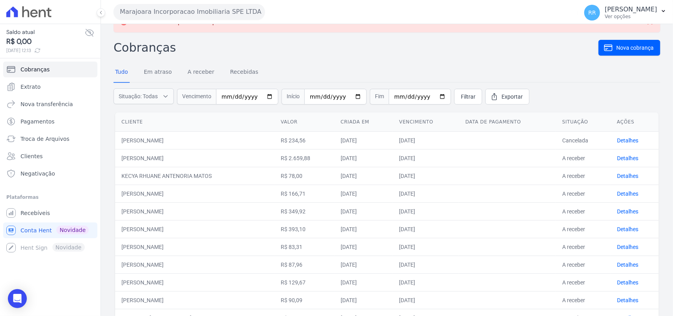
scroll to position [33, 0]
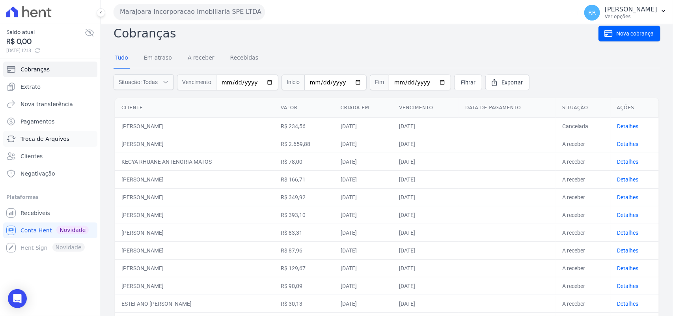
click at [58, 135] on span "Troca de Arquivos" at bounding box center [44, 139] width 49 height 8
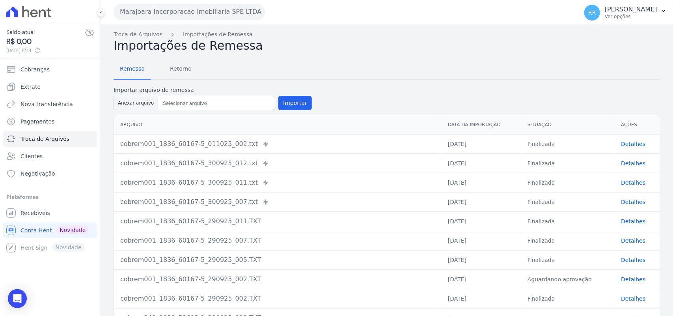
click at [630, 142] on link "Detalhes" at bounding box center [633, 144] width 24 height 6
click at [186, 70] on span "Retorno" at bounding box center [180, 69] width 31 height 16
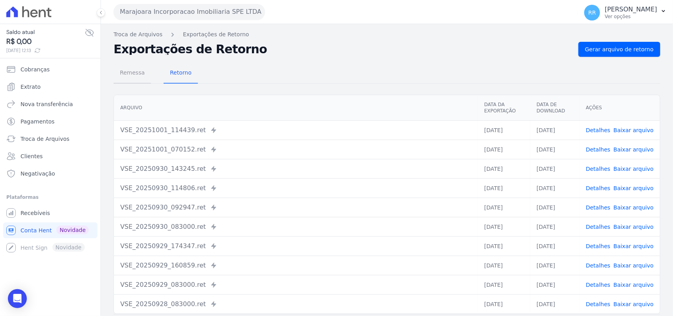
click at [122, 76] on span "Remessa" at bounding box center [132, 73] width 34 height 16
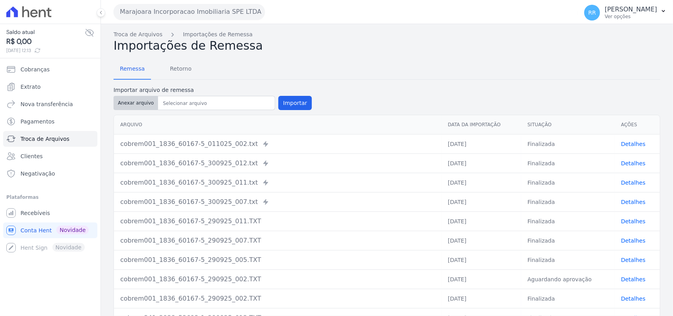
click at [128, 109] on button "Anexar arquivo" at bounding box center [135, 103] width 45 height 14
click at [288, 105] on button "Importar" at bounding box center [294, 103] width 33 height 14
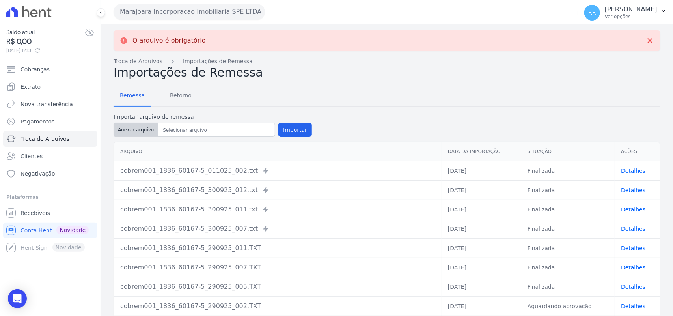
click at [148, 134] on button "Anexar arquivo" at bounding box center [135, 130] width 45 height 14
type input "cobrem001_1836_60167-5_011025_002.TXT"
click at [289, 131] on button "Importar" at bounding box center [294, 130] width 33 height 14
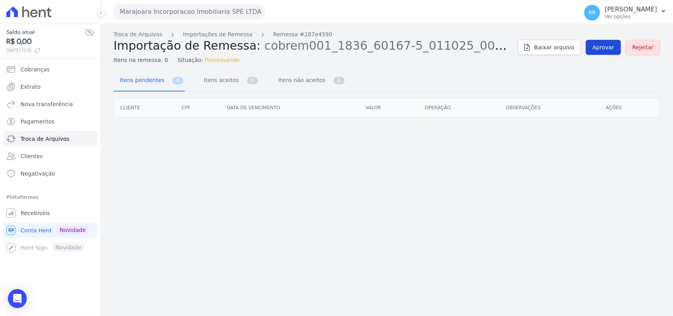
click at [598, 50] on span "Aprovar" at bounding box center [603, 47] width 22 height 8
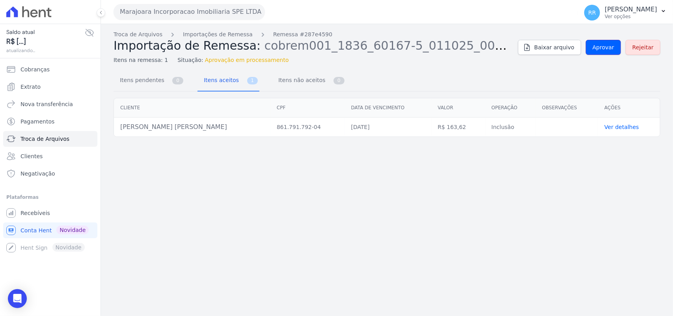
click at [598, 50] on span "Aprovar" at bounding box center [603, 47] width 22 height 8
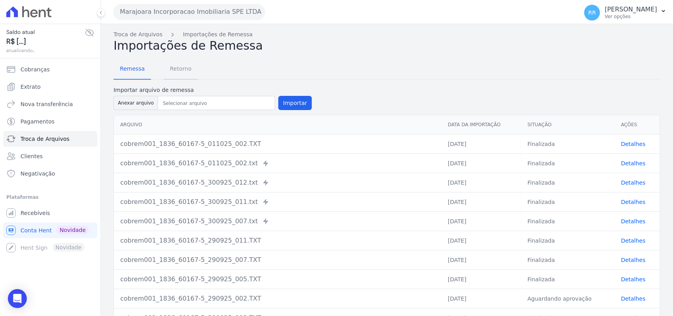
click at [184, 70] on span "Retorno" at bounding box center [180, 69] width 31 height 16
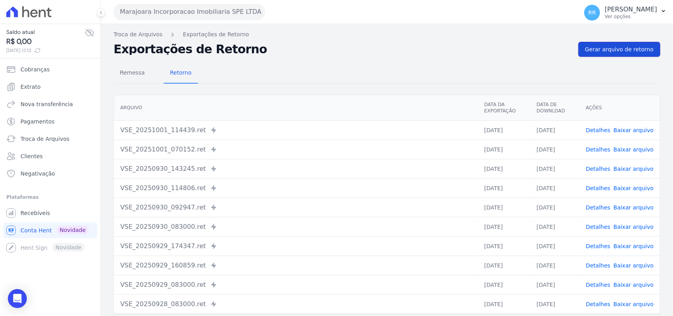
click at [626, 54] on link "Gerar arquivo de retorno" at bounding box center [619, 49] width 82 height 15
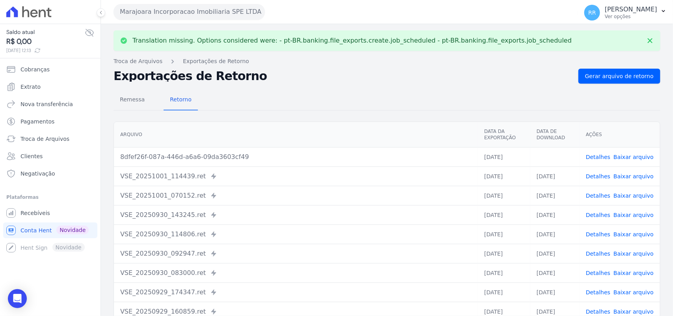
click at [633, 155] on link "Baixar arquivo" at bounding box center [633, 157] width 40 height 6
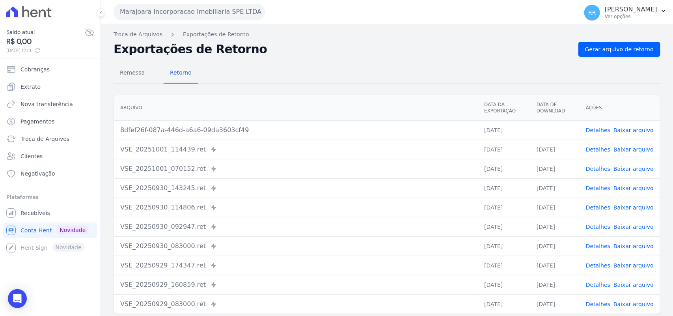
drag, startPoint x: 322, startPoint y: 78, endPoint x: 329, endPoint y: 74, distance: 7.9
click at [322, 78] on div "Remessa Retorno" at bounding box center [386, 73] width 546 height 20
